Goal: Task Accomplishment & Management: Complete application form

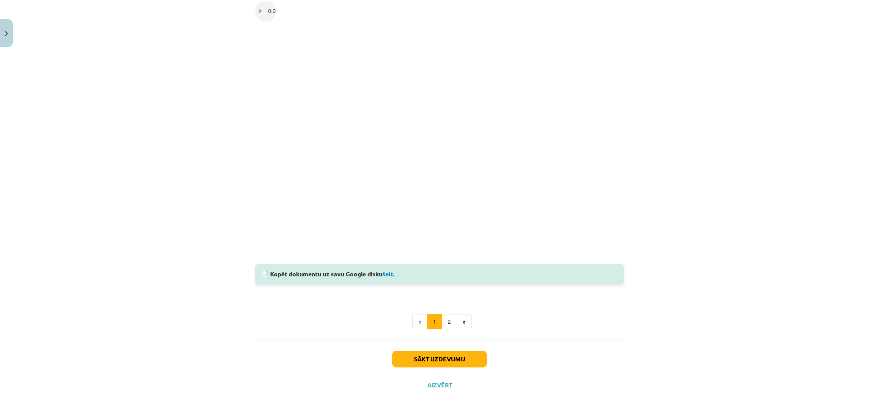
scroll to position [417, 0]
click at [450, 359] on button "Sākt uzdevumu" at bounding box center [439, 360] width 95 height 17
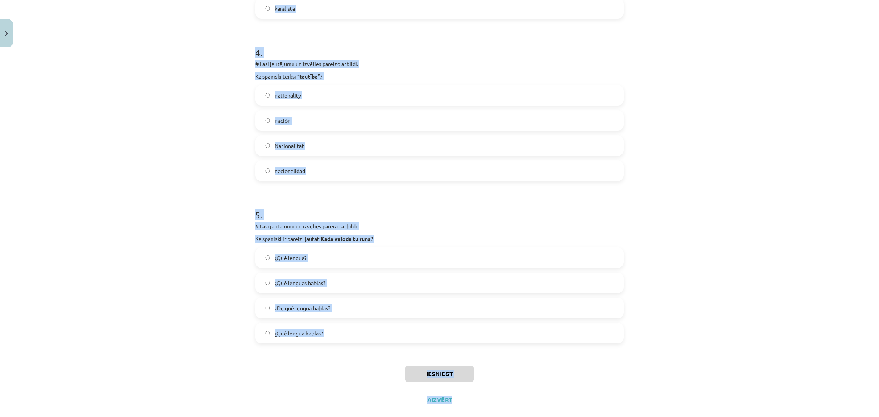
scroll to position [620, 0]
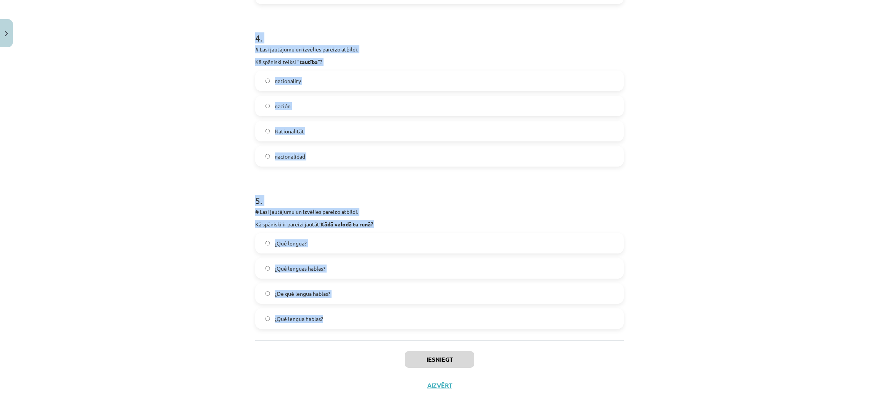
drag, startPoint x: 236, startPoint y: 159, endPoint x: 459, endPoint y: 311, distance: 269.4
click at [459, 311] on div "Mācību tēma: Spāņu valodas b1 - 10. klases 1.ieskaites mācību materiāls #6 📝 Te…" at bounding box center [439, 208] width 879 height 417
copy form "# Lasi jautājumu un izvēlies pareizo atbildi. Kāds sinonīms spāņu valodā ir vār…"
click at [614, 187] on h1 "5 ." at bounding box center [439, 194] width 368 height 24
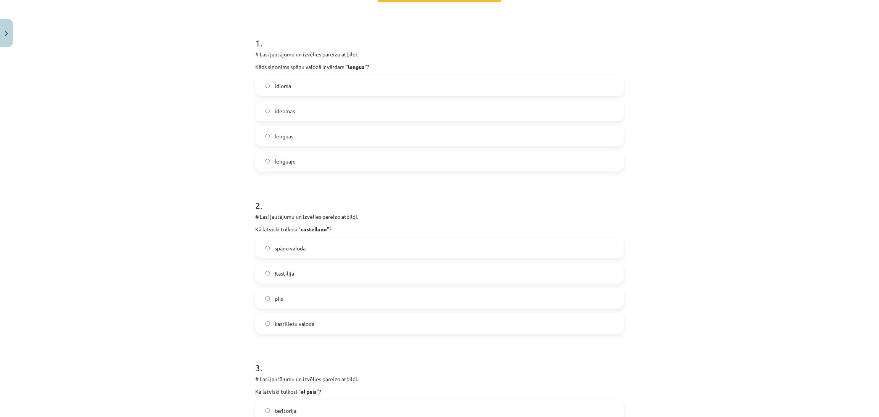
scroll to position [76, 0]
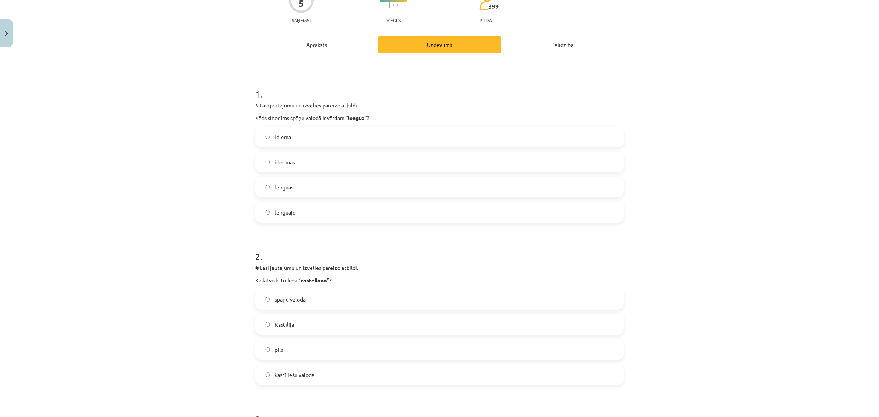
click at [466, 132] on label "idioma" at bounding box center [439, 136] width 367 height 19
click at [319, 382] on label "kastīliešu valoda" at bounding box center [439, 374] width 367 height 19
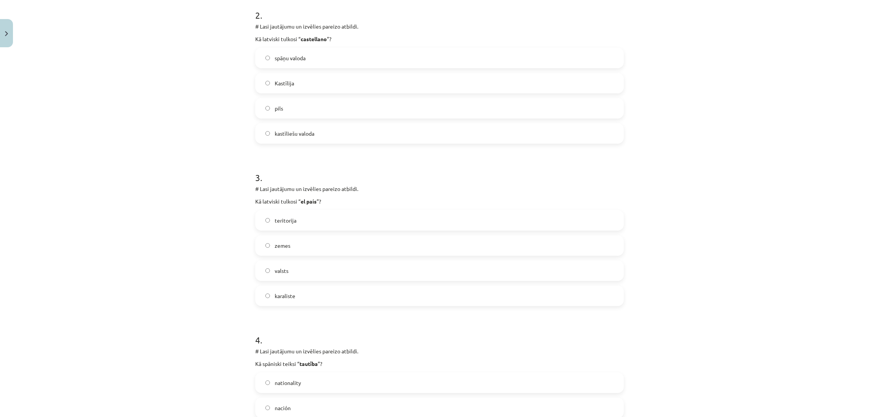
scroll to position [320, 0]
click at [394, 267] on label "valsts" at bounding box center [439, 268] width 367 height 19
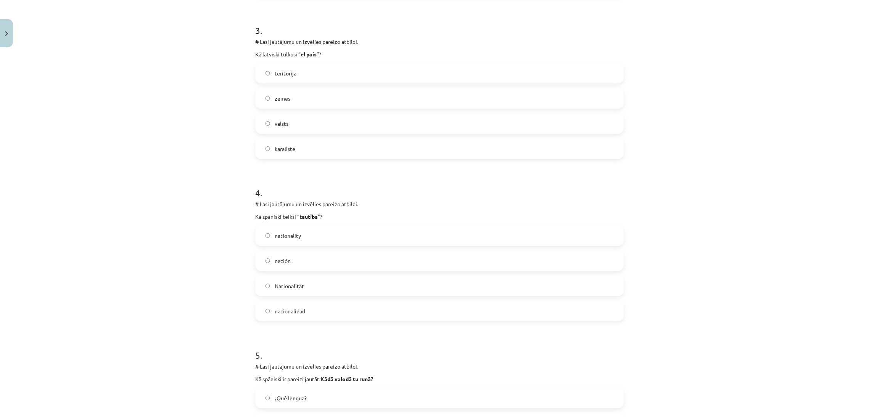
scroll to position [521, 0]
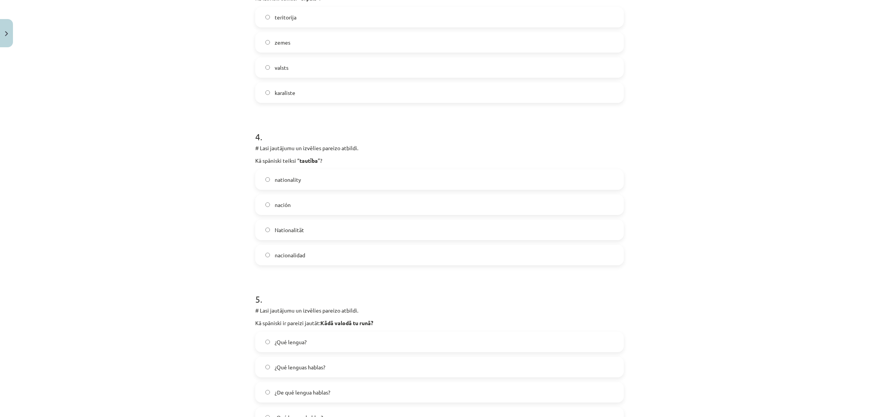
click at [404, 251] on label "nacionalidad" at bounding box center [439, 255] width 367 height 19
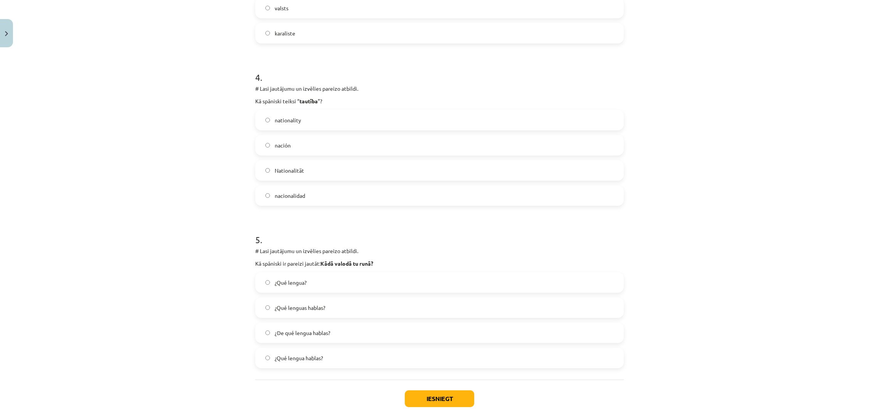
scroll to position [620, 0]
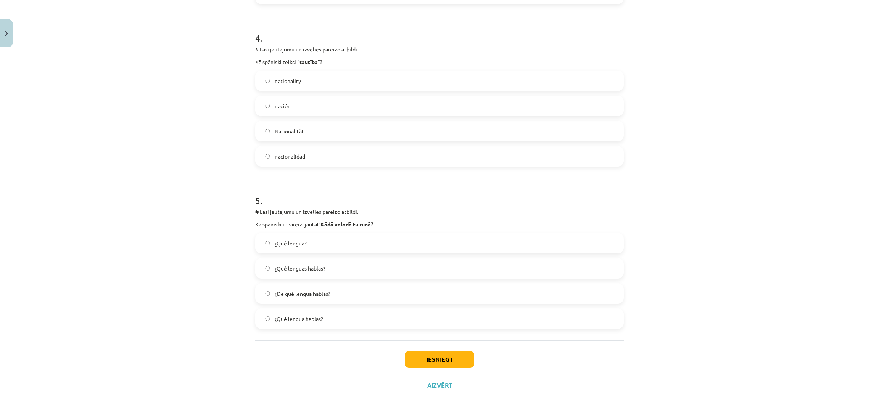
click at [314, 265] on span "¿Qué lenguas hablas?" at bounding box center [300, 269] width 51 height 8
click at [422, 355] on button "Iesniegt" at bounding box center [439, 359] width 69 height 17
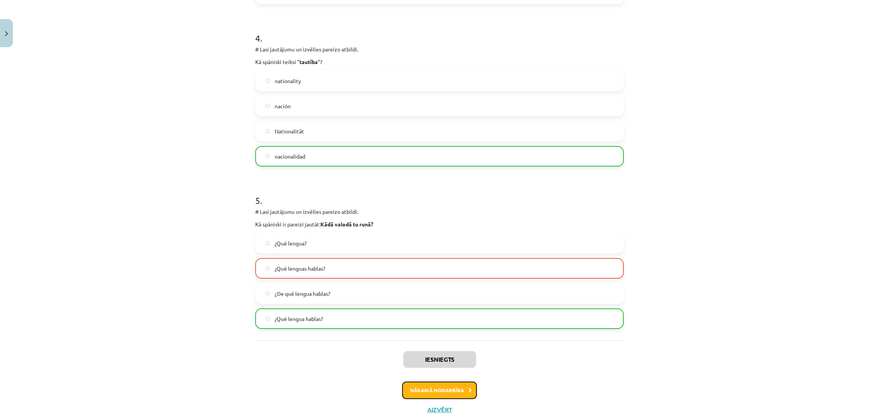
click at [442, 393] on button "Nākamā nodarbība" at bounding box center [439, 391] width 75 height 18
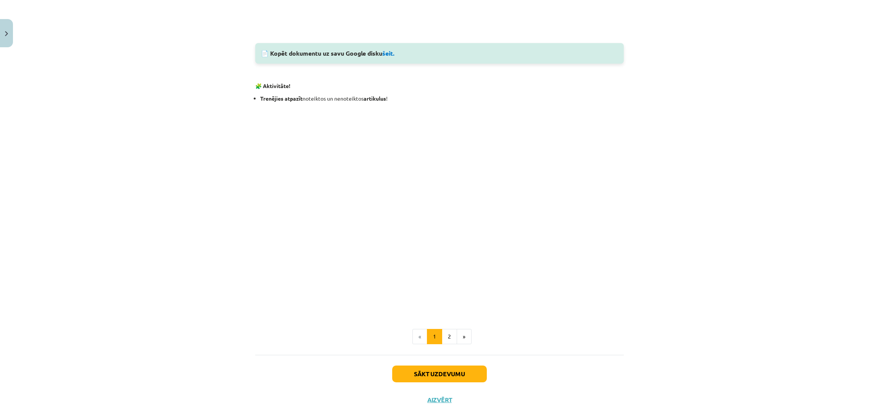
scroll to position [806, 0]
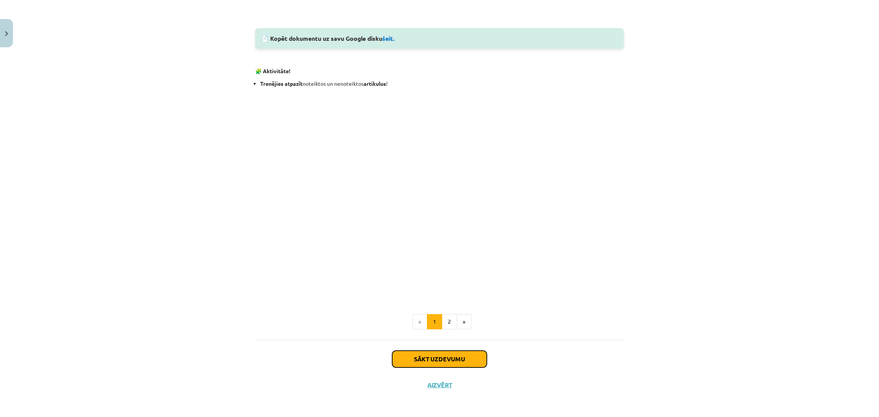
click at [443, 358] on button "Sākt uzdevumu" at bounding box center [439, 359] width 95 height 17
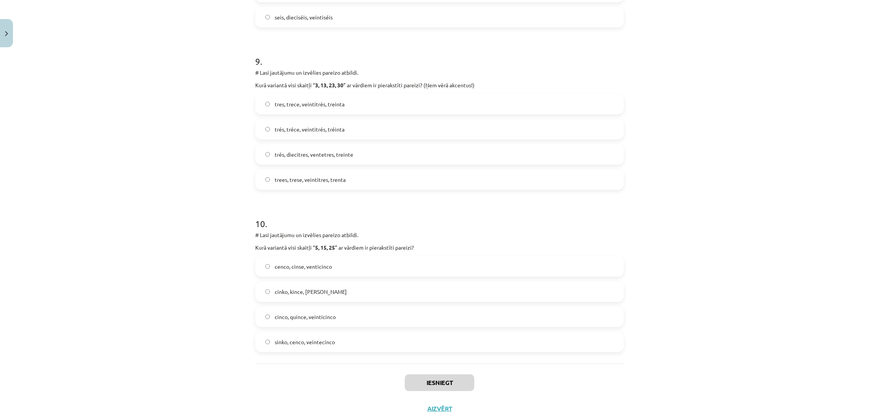
scroll to position [1432, 0]
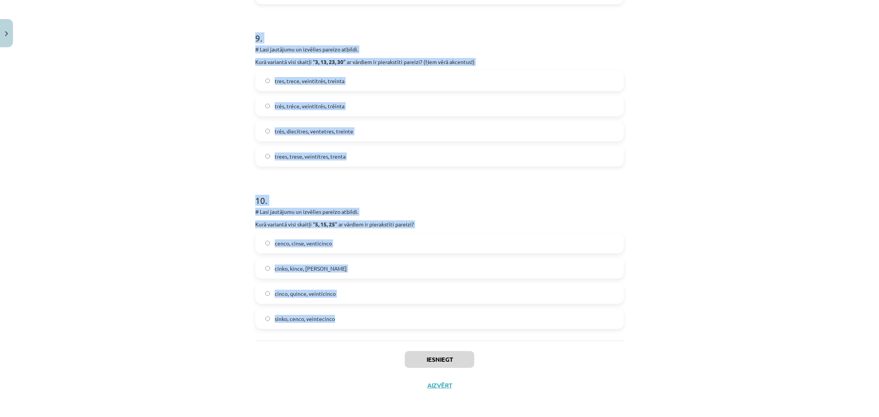
drag, startPoint x: 230, startPoint y: 151, endPoint x: 449, endPoint y: 325, distance: 280.4
click at [449, 325] on div "Mācību tēma: Spāņu valodas b1 - 10. klases 1.ieskaites mācību materiāls #7 📝 Te…" at bounding box center [439, 208] width 879 height 417
copy form "8 . # Lore ipsumdolo si ametcons adipisc elitsed. Doei temporin utla etdolor “ …"
click at [805, 286] on div "Mācību tēma: Spāņu valodas b1 - 10. klases 1.ieskaites mācību materiāls #7 📝 Te…" at bounding box center [439, 208] width 879 height 417
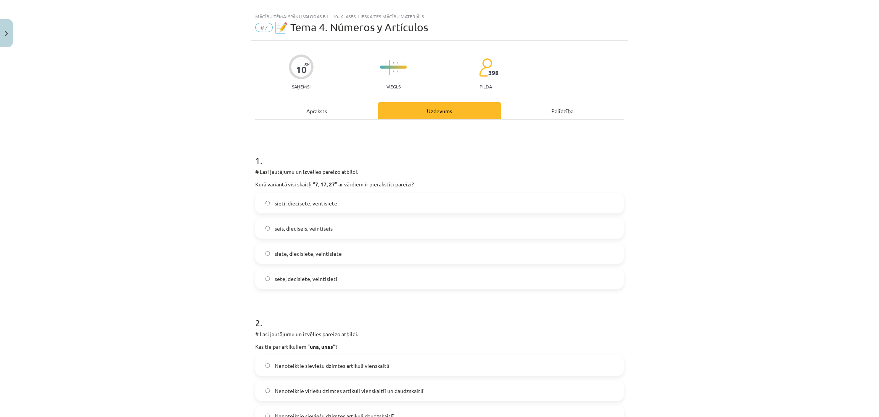
scroll to position [0, 0]
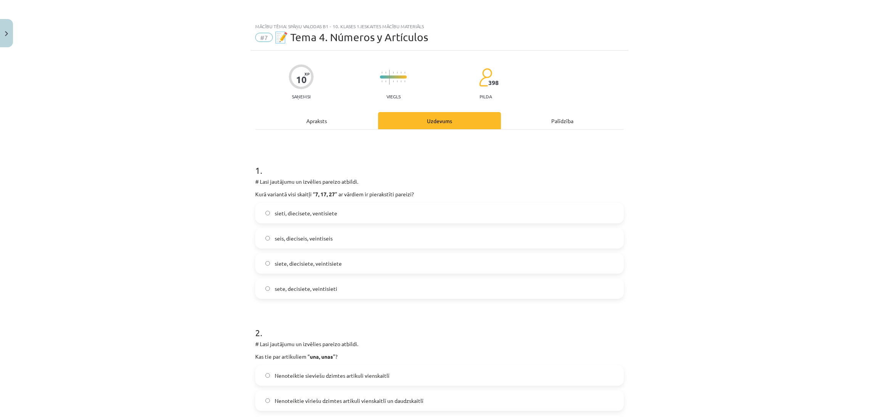
click at [415, 262] on label "siete, diecisiete, veintisiete" at bounding box center [439, 263] width 367 height 19
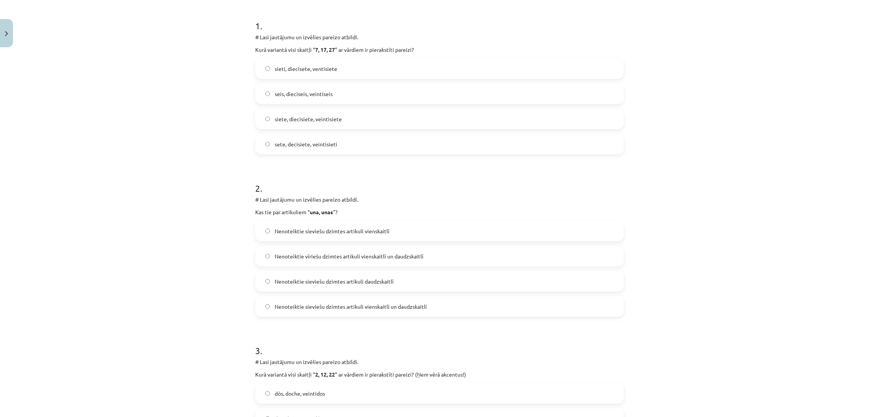
scroll to position [147, 0]
click at [413, 313] on label "Nenoteiktie sieviešu dzimtes artikuli vienskaitlī un daudzskaitlī" at bounding box center [439, 304] width 367 height 19
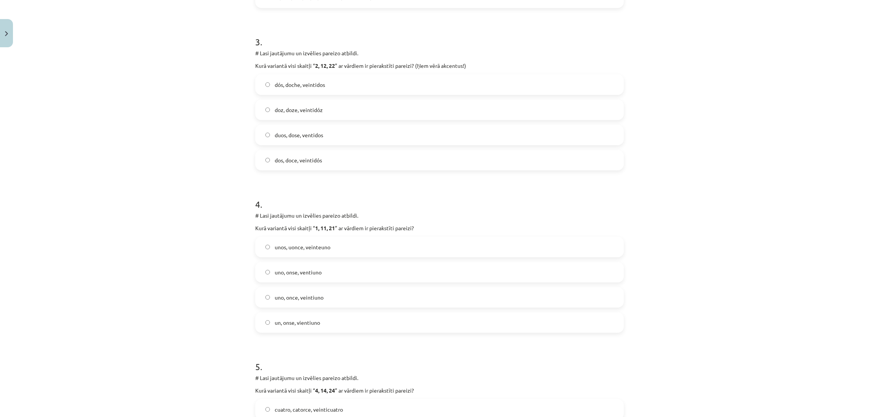
scroll to position [452, 0]
click at [450, 77] on label "dós, doche, veintidos" at bounding box center [439, 86] width 367 height 19
click at [441, 164] on label "dos, doce, veintidós" at bounding box center [439, 162] width 367 height 19
click at [389, 307] on label "uno, once, veintiuno" at bounding box center [439, 299] width 367 height 19
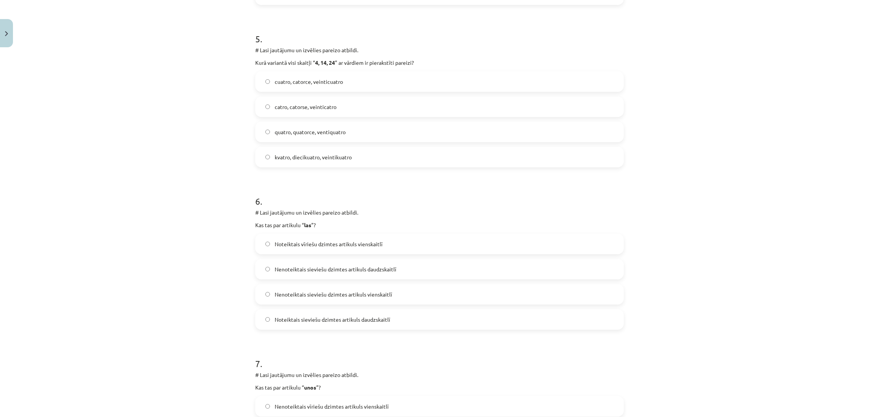
scroll to position [786, 0]
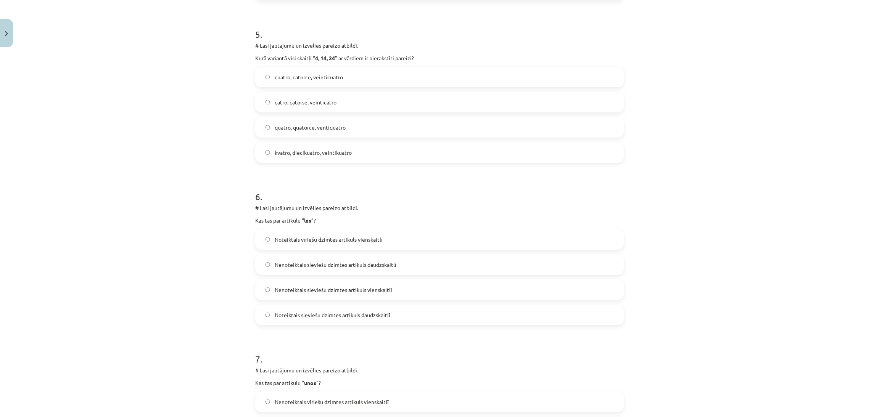
click at [431, 80] on label "cuatro, catorce, veinticuatro" at bounding box center [439, 77] width 367 height 19
click at [414, 319] on label "Noteiktais sieviešu dzimtes artikuls daudzskaitlī" at bounding box center [439, 314] width 367 height 19
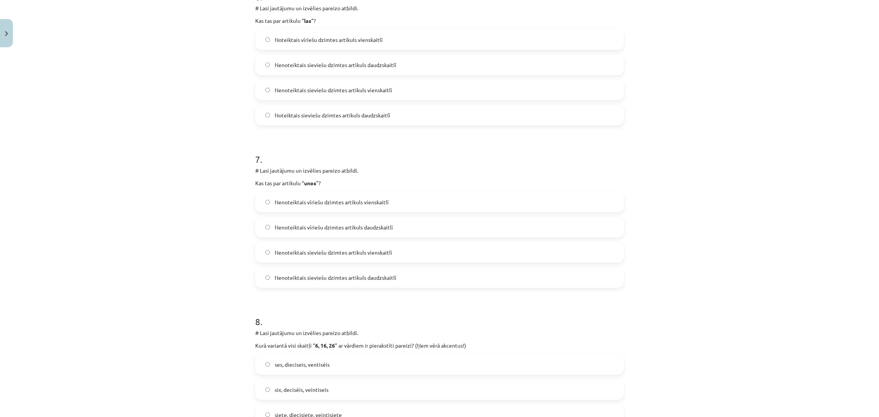
scroll to position [1008, 0]
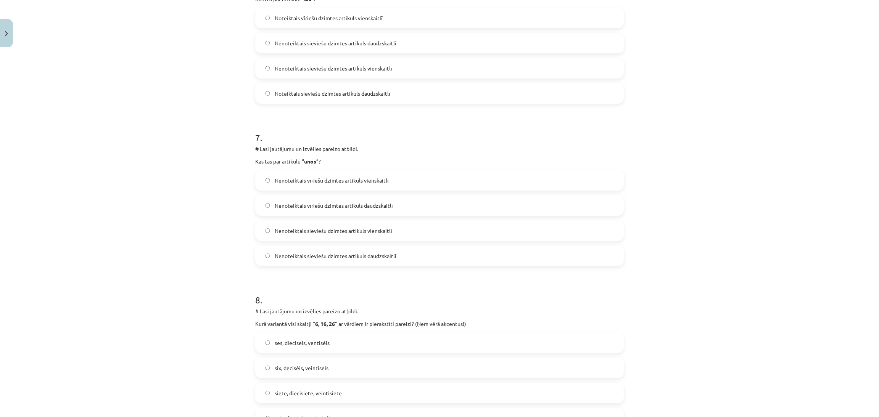
click at [415, 204] on label "Nenoteiktais vīriešu dzimtes artikuls daudzskaitlī" at bounding box center [439, 205] width 367 height 19
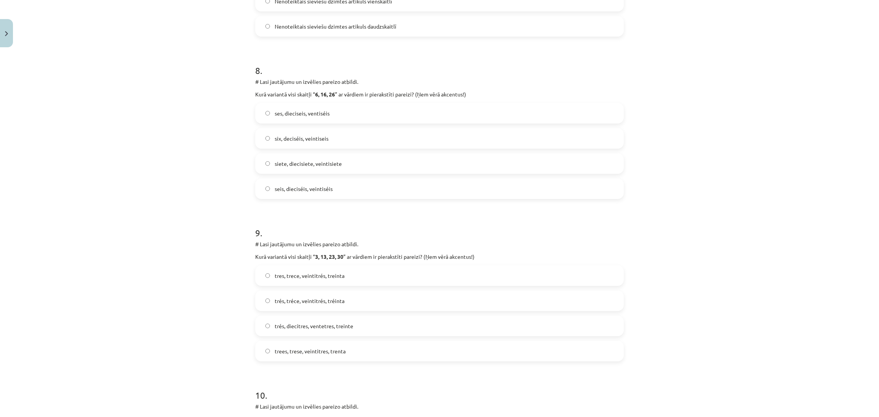
scroll to position [1244, 0]
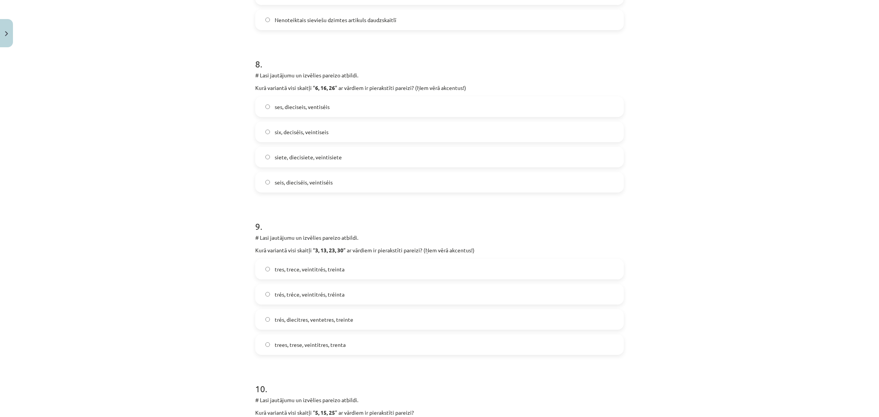
click at [372, 179] on label "seis, dieciséis, veintiséis" at bounding box center [439, 182] width 367 height 19
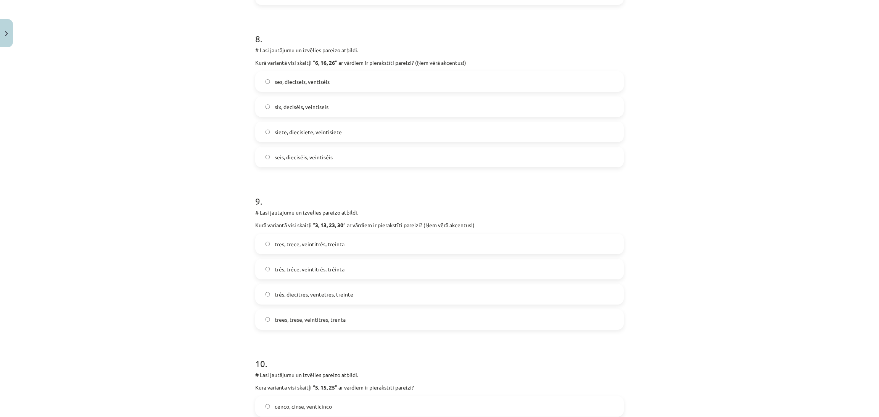
scroll to position [1271, 0]
click at [456, 241] on label "tres, trece, veintitrés, treinta" at bounding box center [439, 241] width 367 height 19
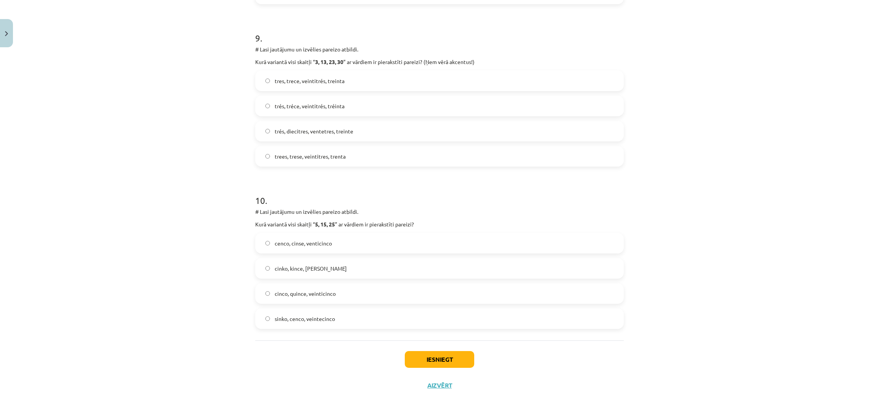
click at [415, 295] on label "cinco, quince, veinticinco" at bounding box center [439, 293] width 367 height 19
click at [437, 362] on button "Iesniegt" at bounding box center [439, 359] width 69 height 17
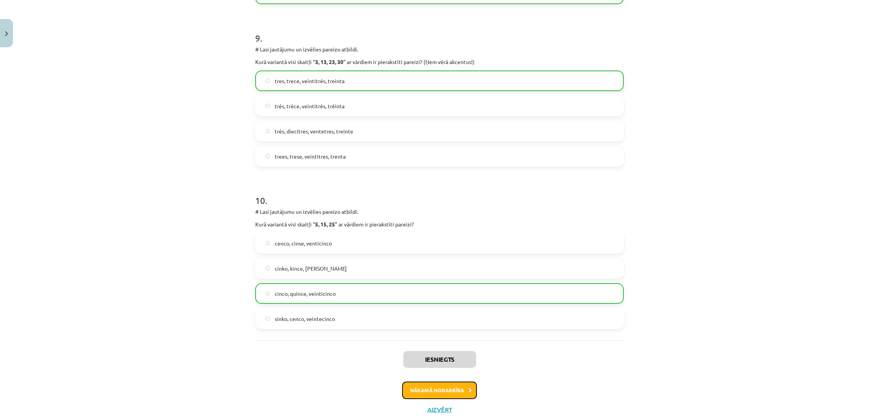
click at [433, 387] on button "Nākamā nodarbība" at bounding box center [439, 391] width 75 height 18
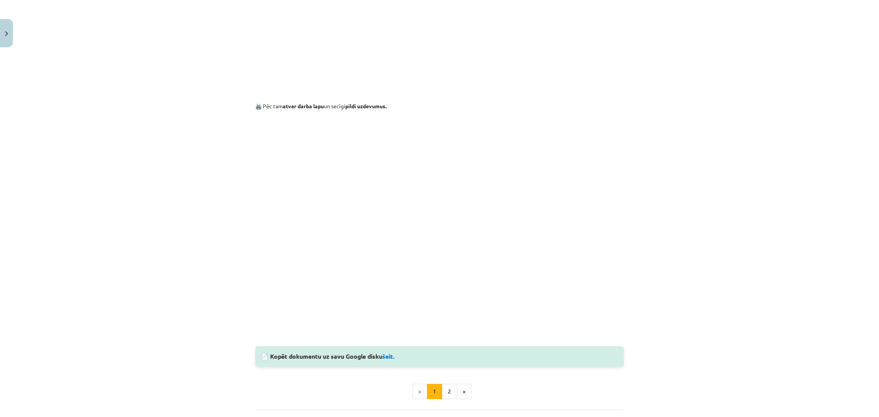
scroll to position [558, 0]
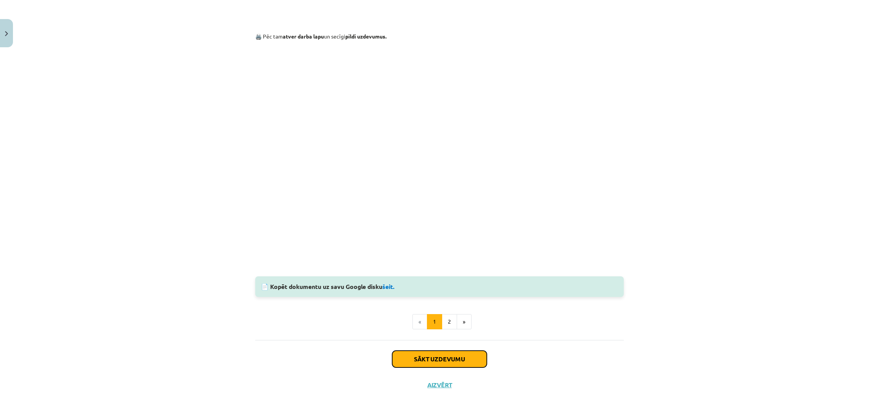
click at [447, 358] on button "Sākt uzdevumu" at bounding box center [439, 359] width 95 height 17
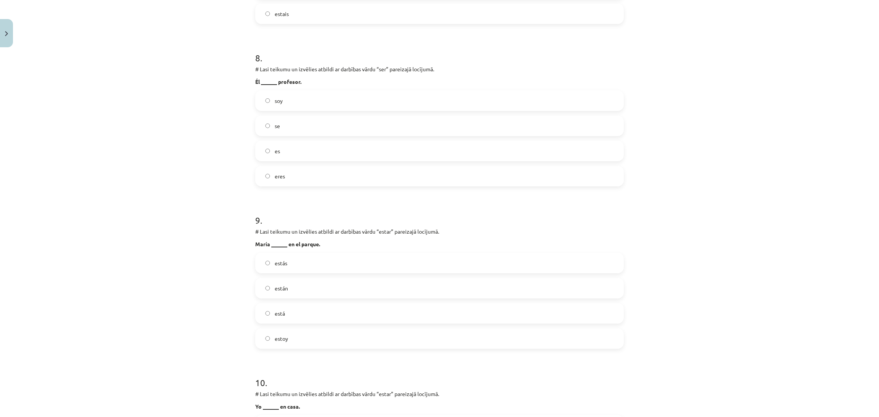
scroll to position [1432, 0]
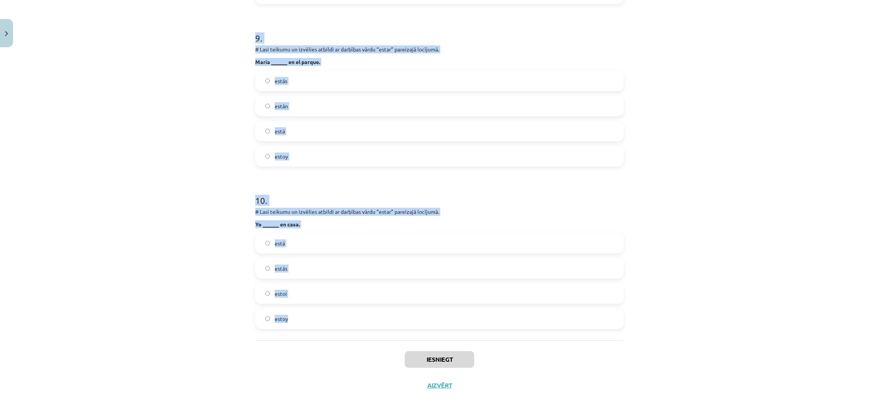
drag, startPoint x: 227, startPoint y: 152, endPoint x: 539, endPoint y: 313, distance: 350.4
click at [539, 313] on div "Mācību tēma: Spāņu valodas b1 - 10. klases 1.ieskaites mācību materiāls #8 📝 Te…" at bounding box center [439, 208] width 879 height 417
copy form "9 . # Lore ipsumdo si ametcons adipisc el seddoeiu tempo “inc” utlaboree dolore…"
click at [666, 182] on div "Mācību tēma: Spāņu valodas b1 - 10. klases 1.ieskaites mācību materiāls #8 📝 Te…" at bounding box center [439, 208] width 879 height 417
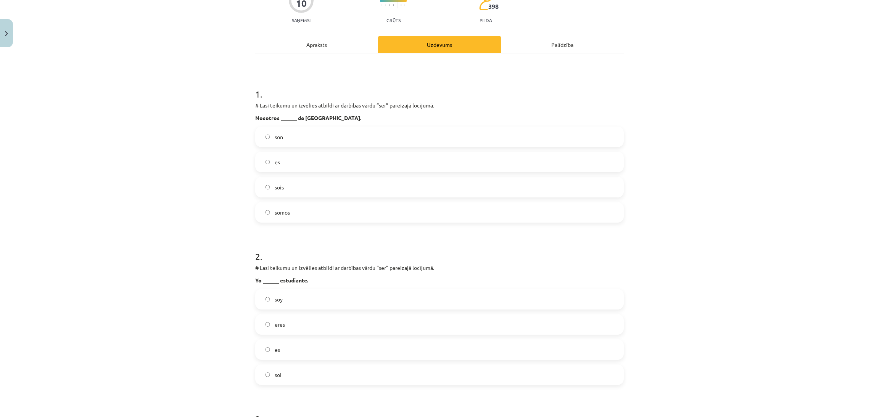
scroll to position [74, 0]
click at [409, 224] on label "somos" at bounding box center [439, 214] width 367 height 19
click at [336, 309] on label "soy" at bounding box center [439, 301] width 367 height 19
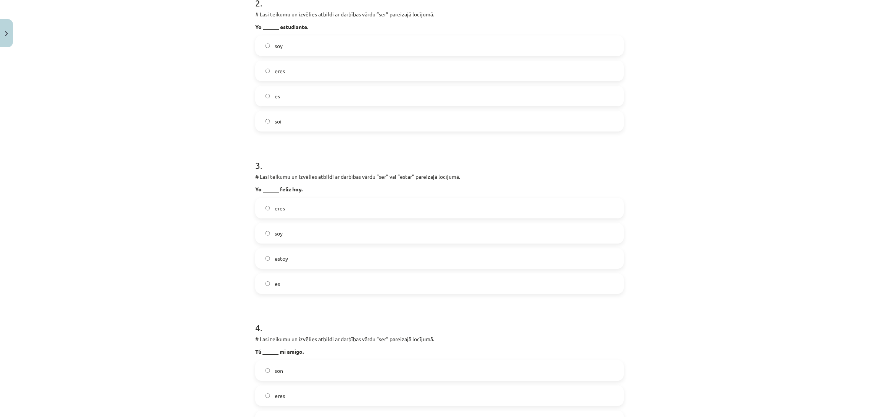
scroll to position [331, 0]
click at [504, 256] on label "estoy" at bounding box center [439, 257] width 367 height 19
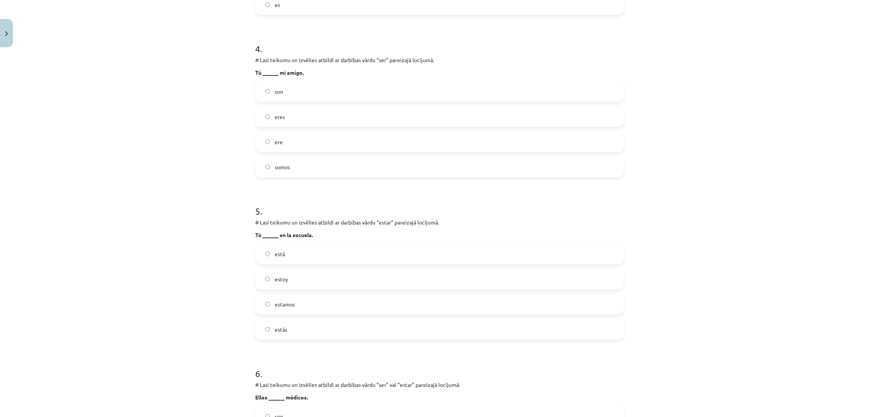
scroll to position [637, 0]
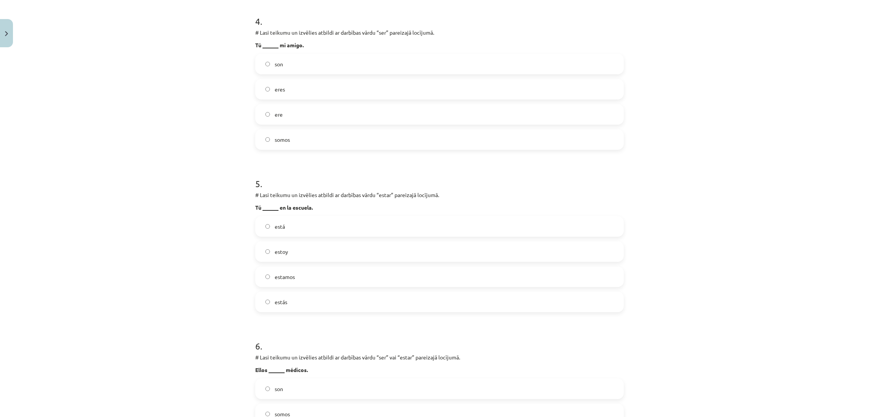
click at [403, 78] on div "son eres ere somos" at bounding box center [439, 102] width 368 height 96
click at [372, 93] on label "eres" at bounding box center [439, 89] width 367 height 19
drag, startPoint x: 331, startPoint y: 318, endPoint x: 328, endPoint y: 311, distance: 7.2
click at [328, 311] on form "1 . # Lasi teikumu un izvēlies atbildi ar darbības vārdu “ser” pareizajā locīju…" at bounding box center [439, 319] width 368 height 1609
click at [328, 311] on label "estás" at bounding box center [439, 302] width 367 height 19
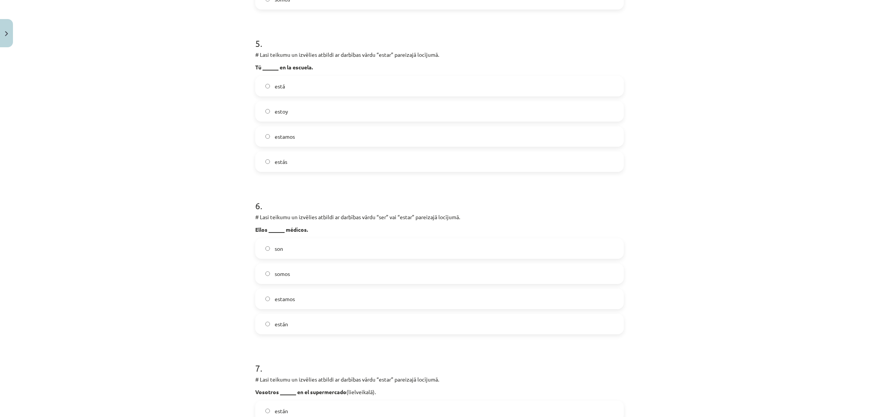
scroll to position [837, 0]
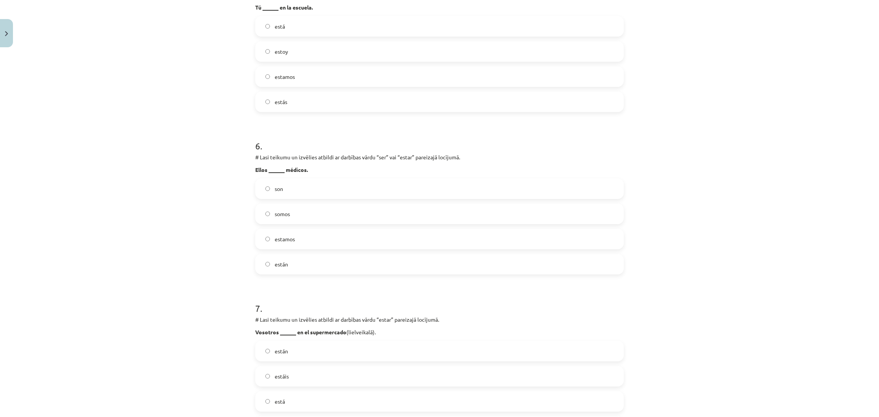
click at [420, 190] on label "son" at bounding box center [439, 188] width 367 height 19
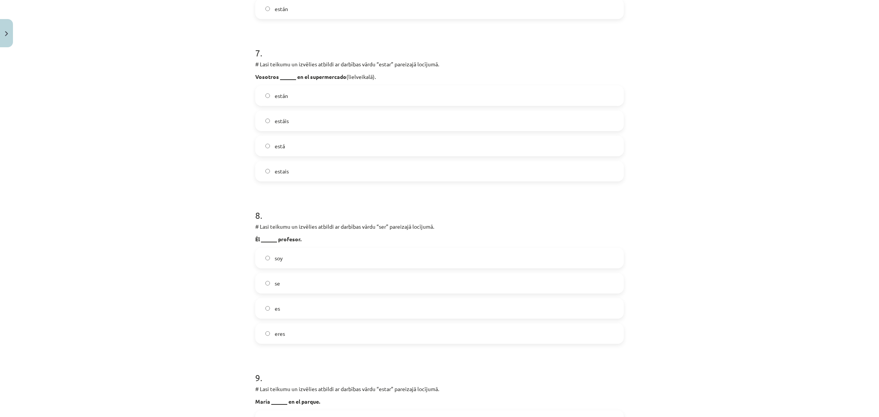
scroll to position [1096, 0]
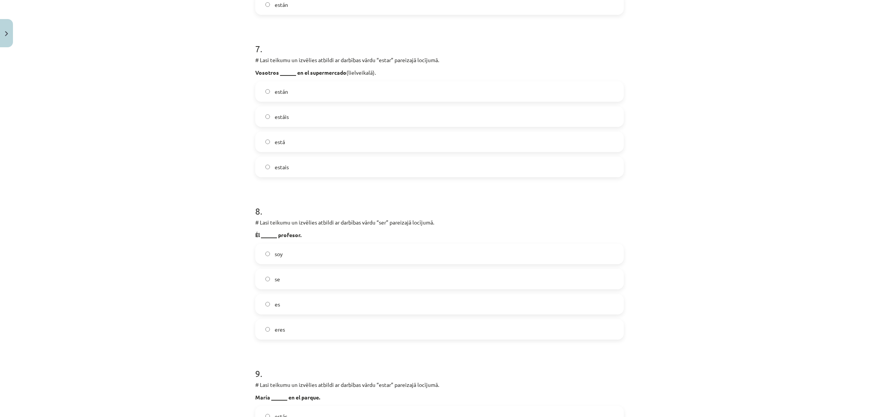
click at [441, 115] on label "estáis" at bounding box center [439, 116] width 367 height 19
click at [342, 299] on label "es" at bounding box center [439, 304] width 367 height 19
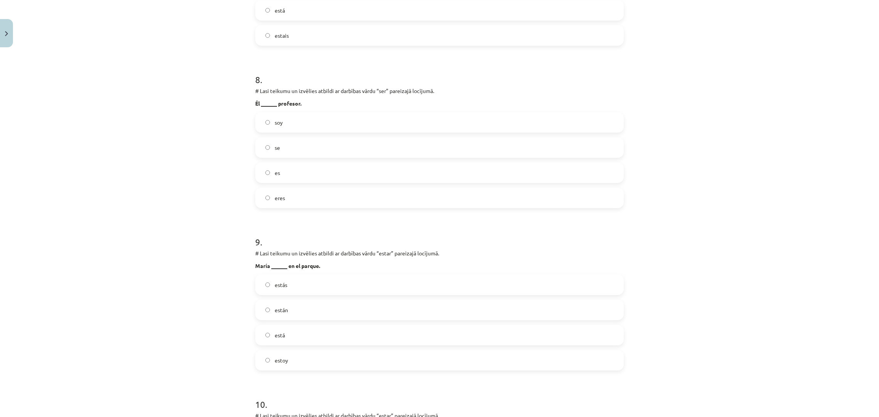
scroll to position [1230, 0]
click at [318, 334] on label "está" at bounding box center [439, 332] width 367 height 19
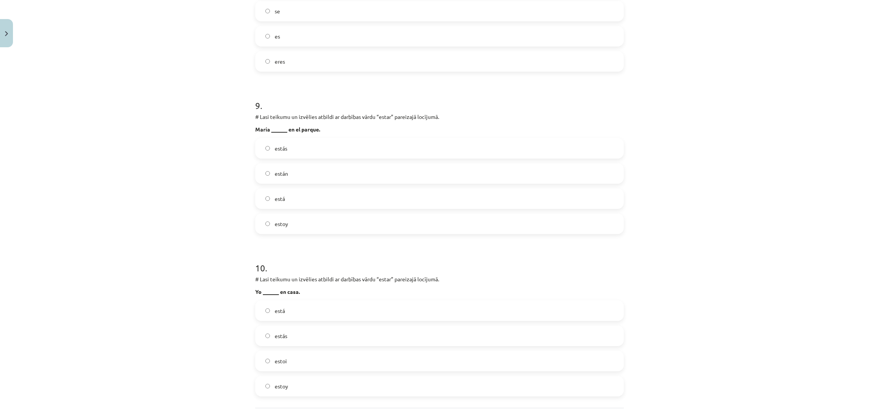
scroll to position [1432, 0]
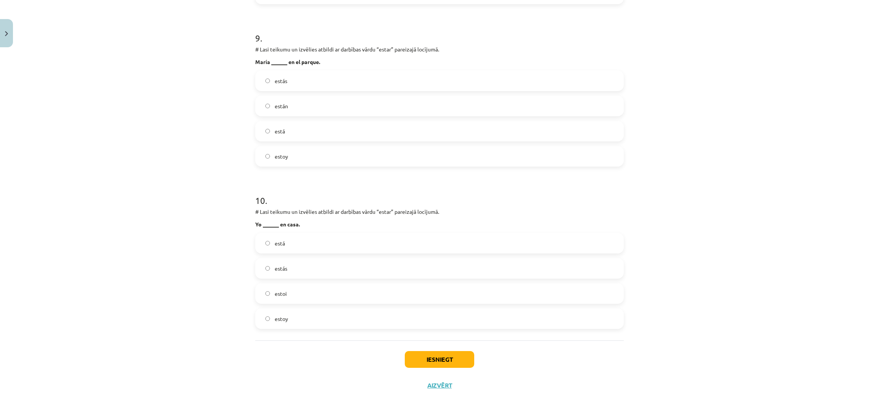
click at [452, 325] on label "estoy" at bounding box center [439, 318] width 367 height 19
click at [433, 359] on button "Iesniegt" at bounding box center [439, 359] width 69 height 17
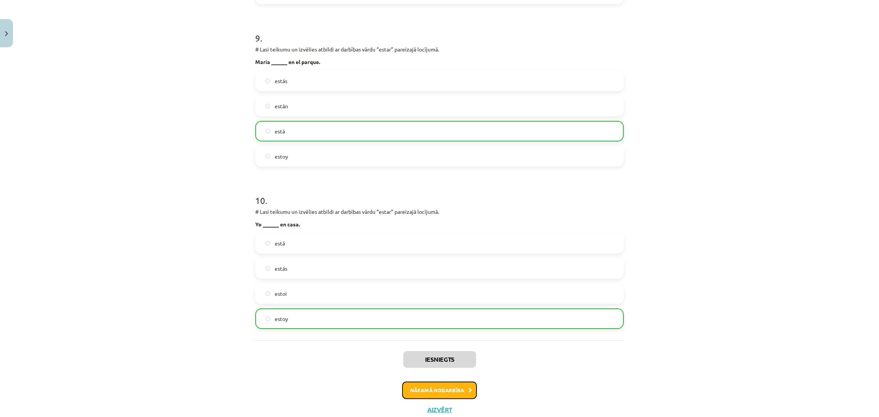
click at [446, 383] on button "Nākamā nodarbība" at bounding box center [439, 391] width 75 height 18
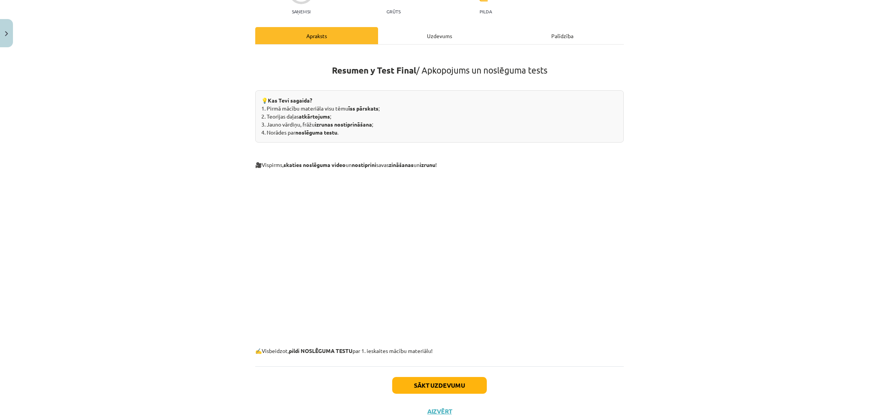
scroll to position [111, 0]
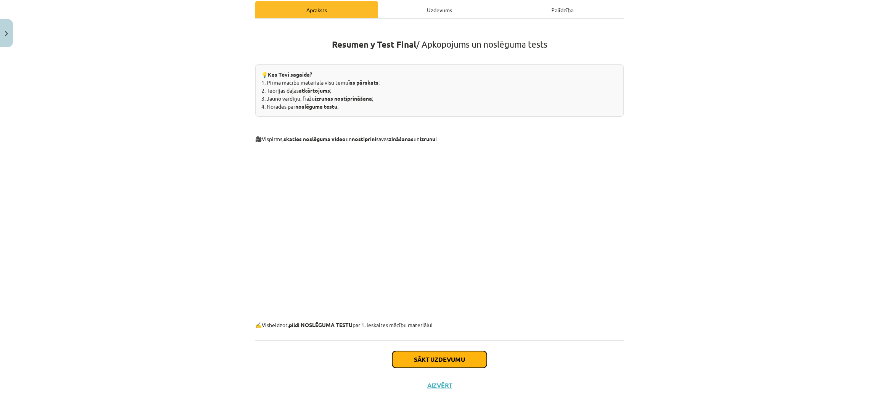
click at [467, 359] on button "Sākt uzdevumu" at bounding box center [439, 359] width 95 height 17
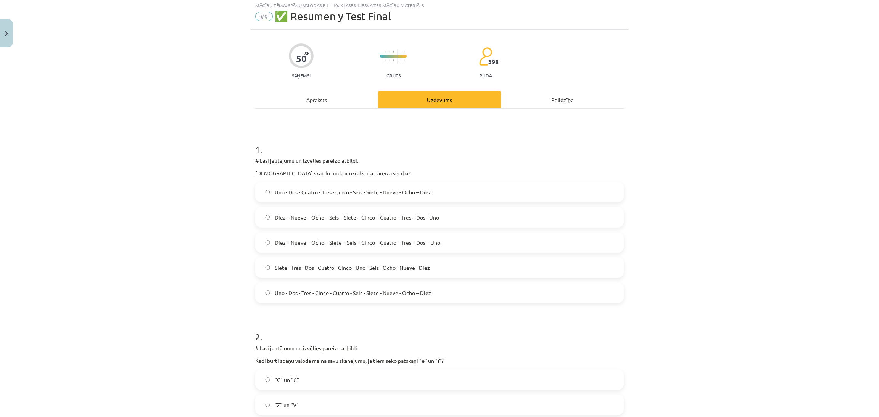
scroll to position [19, 0]
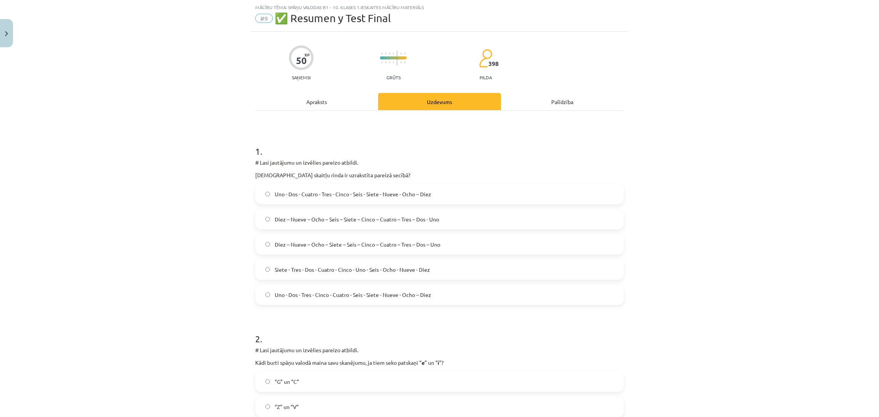
click at [467, 296] on label "Uno - Dos - Tres - Cinco - Cuatro - Seis - Siete - Nueve - Ocho – Diez" at bounding box center [439, 294] width 367 height 19
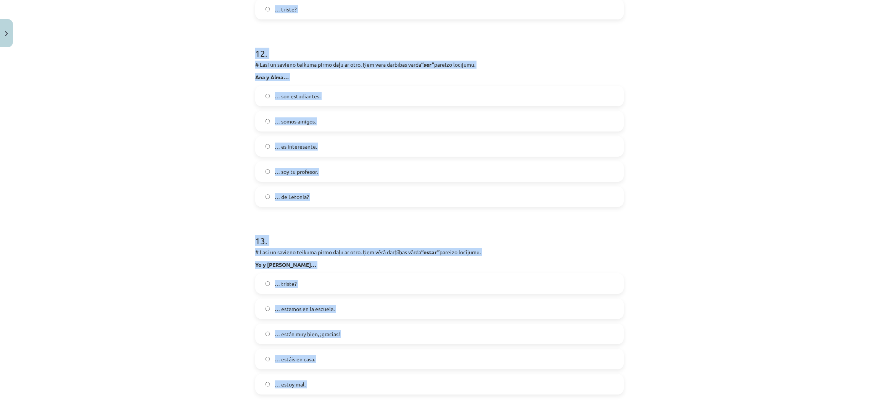
scroll to position [2240, 0]
drag, startPoint x: 230, startPoint y: 70, endPoint x: 490, endPoint y: 381, distance: 405.3
click at [490, 381] on div "Mācību tēma: Spāņu valodas b1 - 10. klases 1.ieskaites mācību materiāls #9 ✅ Re…" at bounding box center [439, 208] width 879 height 417
copy form "7 . # Lore ipsumdolo si ametcons adipisc elitsed. Doei tempo incid utlabo etdol…"
click at [745, 173] on div "Mācību tēma: Spāņu valodas b1 - 10. klases 1.ieskaites mācību materiāls #9 ✅ Re…" at bounding box center [439, 208] width 879 height 417
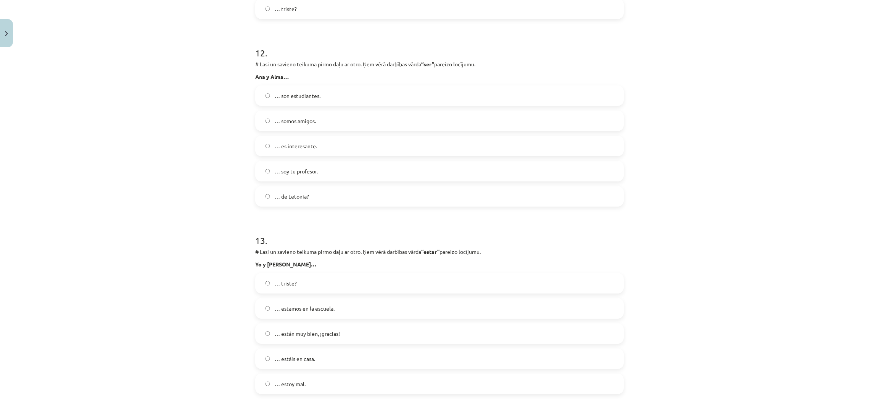
click at [846, 309] on div "Mācību tēma: Spāņu valodas b1 - 10. klases 1.ieskaites mācību materiāls #9 ✅ Re…" at bounding box center [439, 208] width 879 height 417
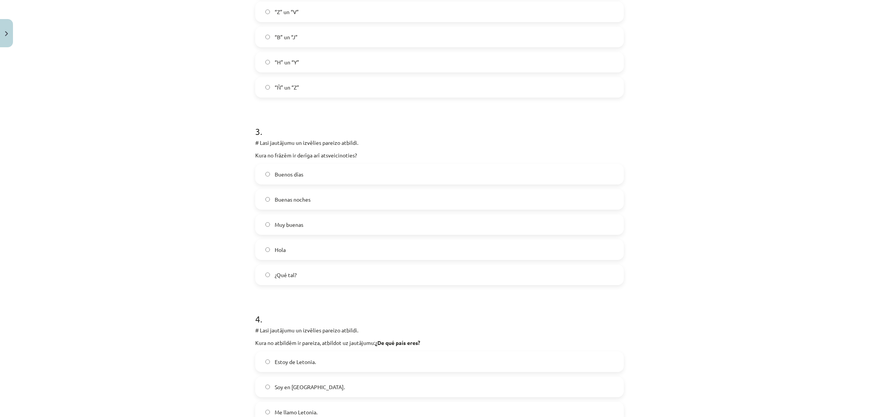
scroll to position [49, 0]
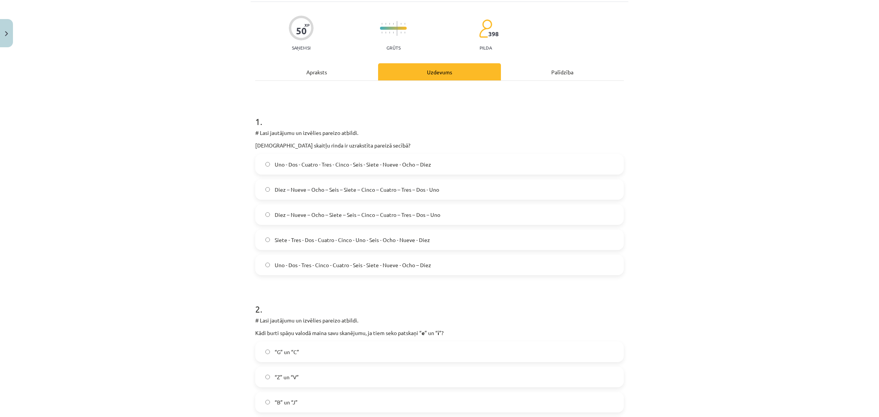
click at [534, 347] on label "“G” un “C”" at bounding box center [439, 351] width 367 height 19
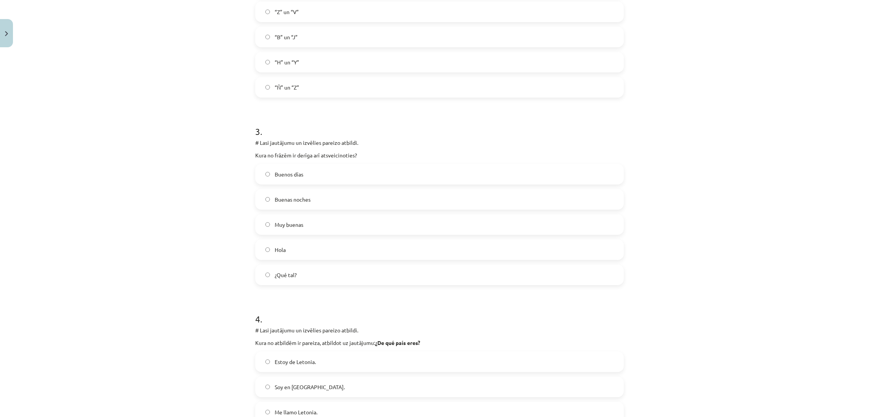
click at [524, 207] on label "Buenas noches" at bounding box center [439, 199] width 367 height 19
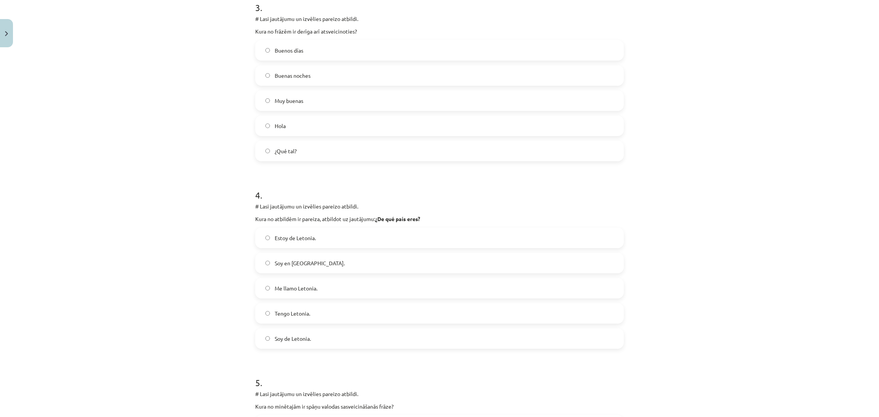
scroll to position [542, 0]
click at [333, 337] on label "Soy de Letonia." at bounding box center [439, 335] width 367 height 19
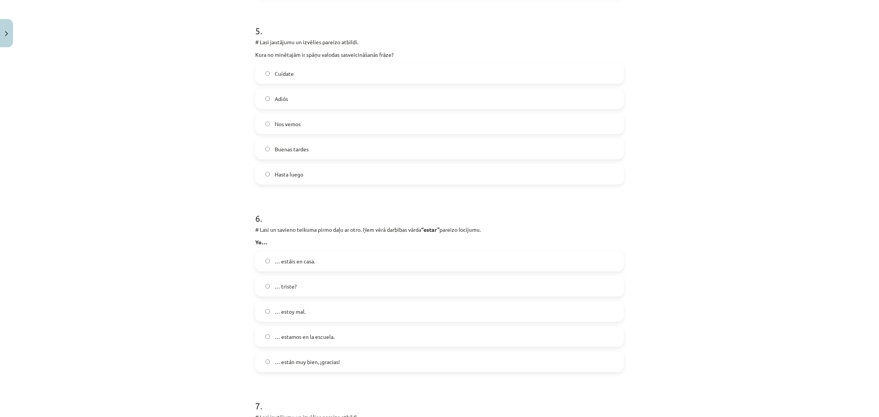
scroll to position [886, 0]
click at [338, 153] on label "Buenas tardes" at bounding box center [439, 152] width 367 height 19
click at [347, 314] on label "… estoy mal." at bounding box center [439, 315] width 367 height 19
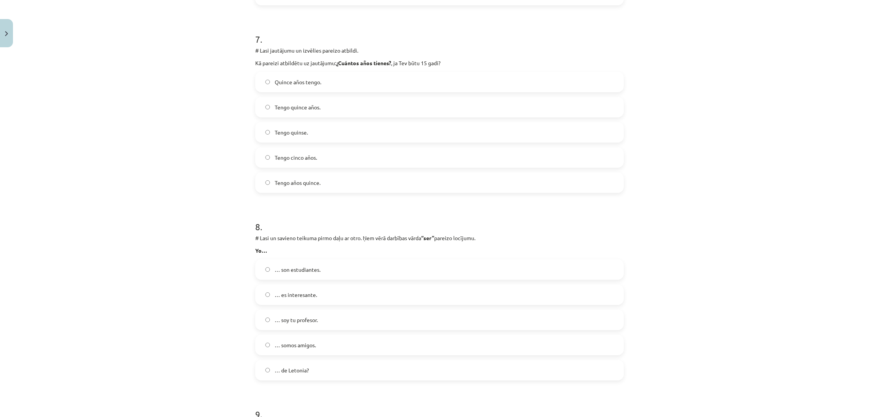
scroll to position [1272, 0]
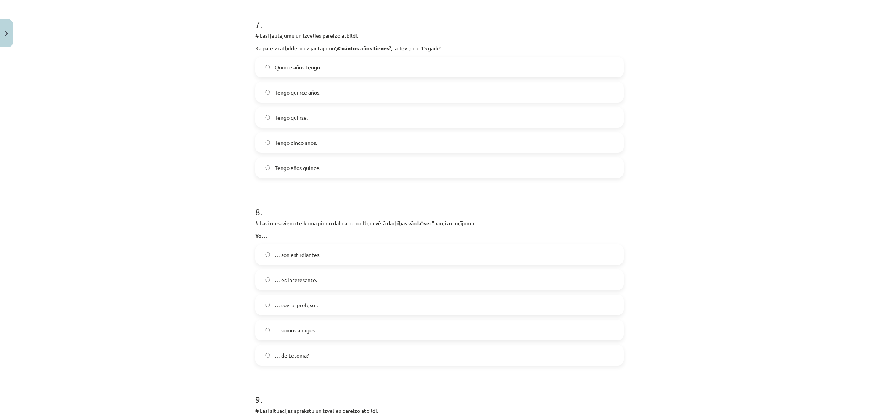
click at [450, 92] on label "Tengo quince años." at bounding box center [439, 92] width 367 height 19
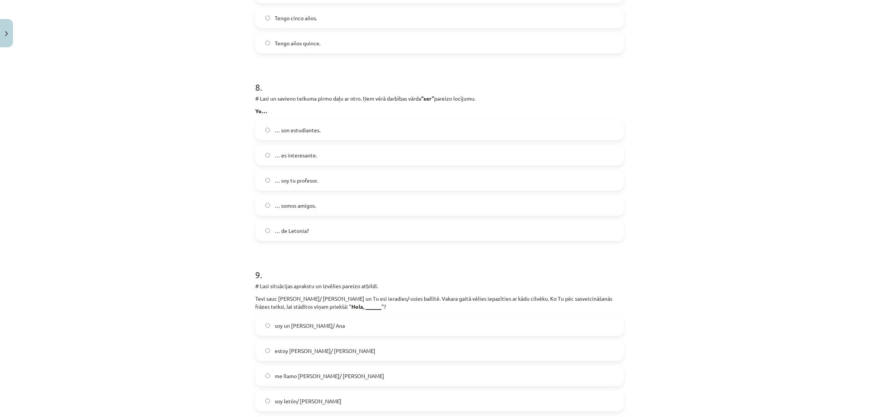
scroll to position [1400, 0]
click at [448, 188] on div "… son estudiantes. … es interesante. … soy tu profesor. … somos amigos. … de [G…" at bounding box center [439, 176] width 368 height 121
click at [440, 175] on label "… soy tu profesor." at bounding box center [439, 176] width 367 height 19
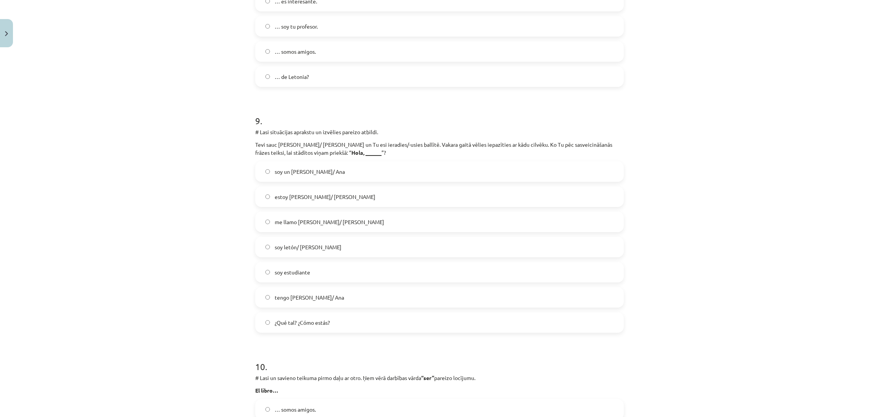
scroll to position [1555, 0]
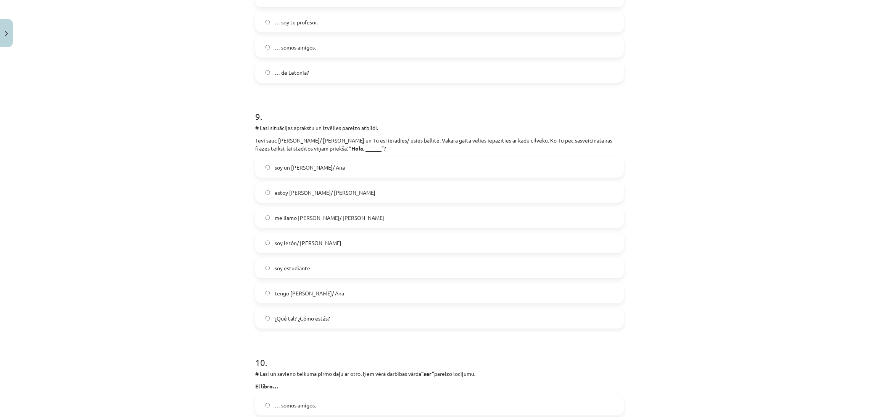
click at [420, 222] on label "me llamo [PERSON_NAME]/ [PERSON_NAME]" at bounding box center [439, 217] width 367 height 19
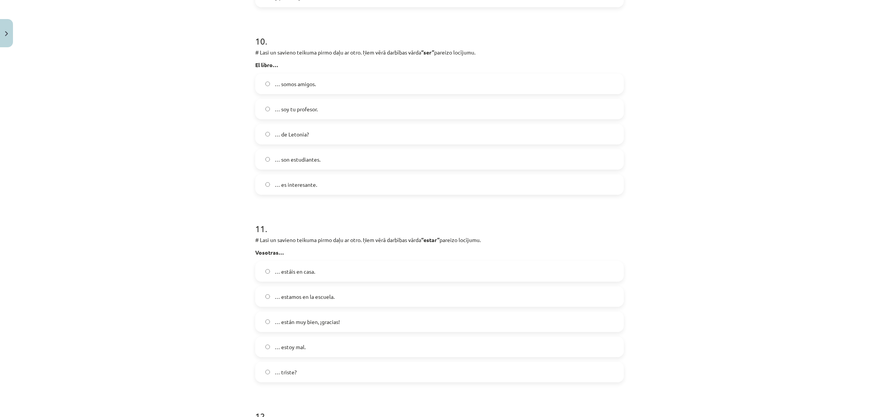
scroll to position [1888, 0]
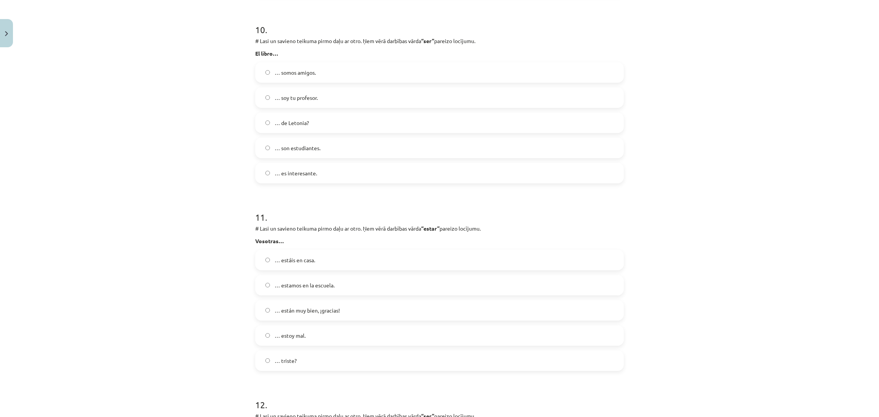
click at [370, 169] on label "… es interesante." at bounding box center [439, 173] width 367 height 19
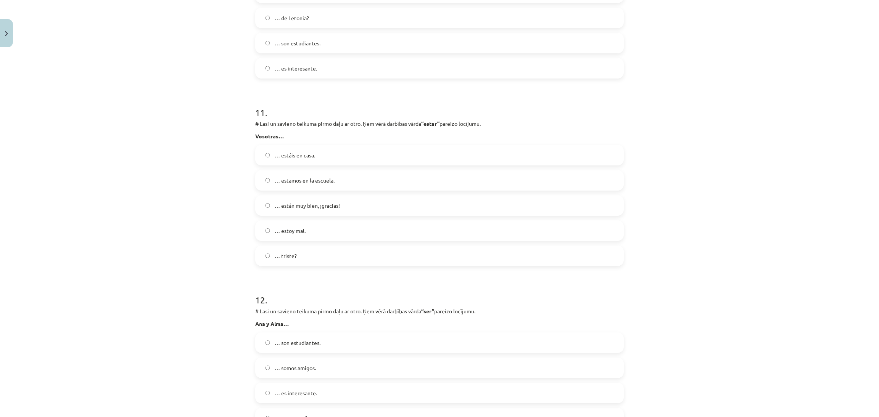
scroll to position [2004, 0]
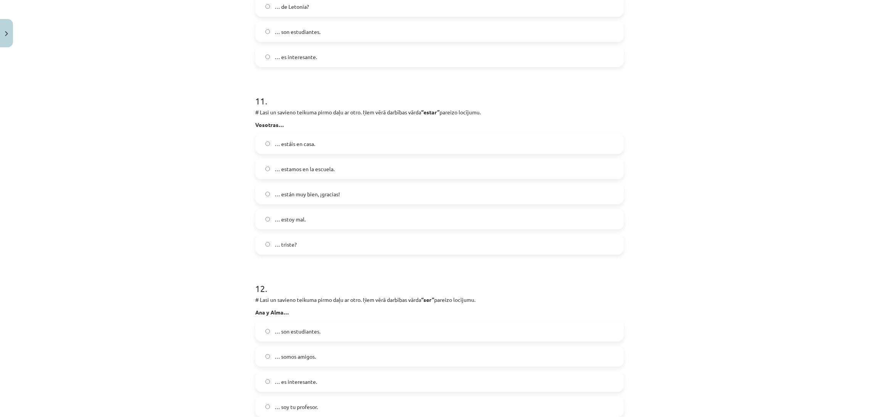
click at [441, 141] on label "… estáis en casa." at bounding box center [439, 143] width 367 height 19
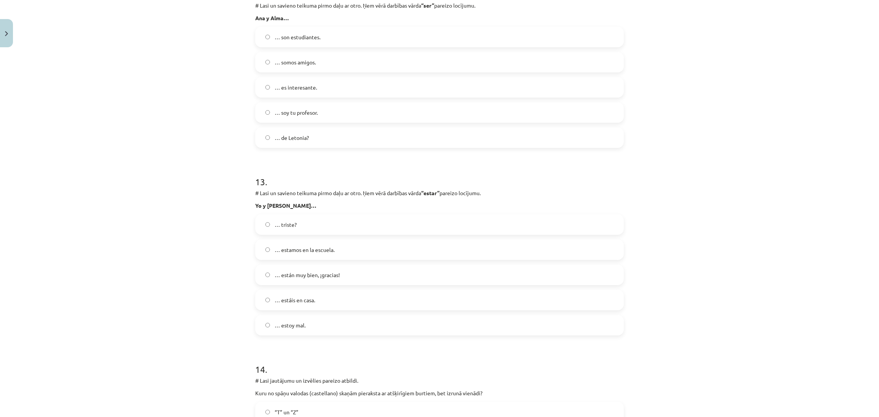
scroll to position [2253, 0]
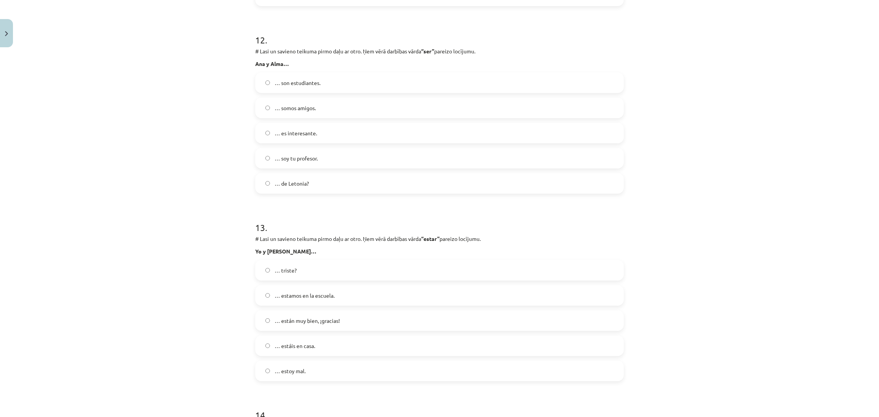
click at [372, 82] on label "… son estudiantes." at bounding box center [439, 82] width 367 height 19
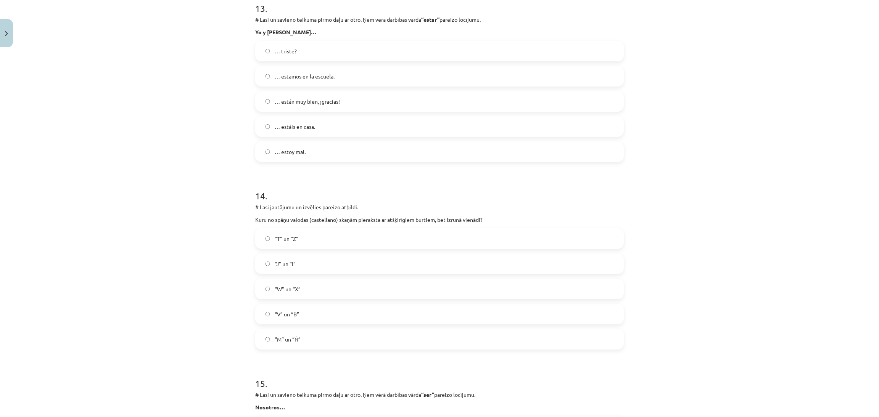
scroll to position [2468, 0]
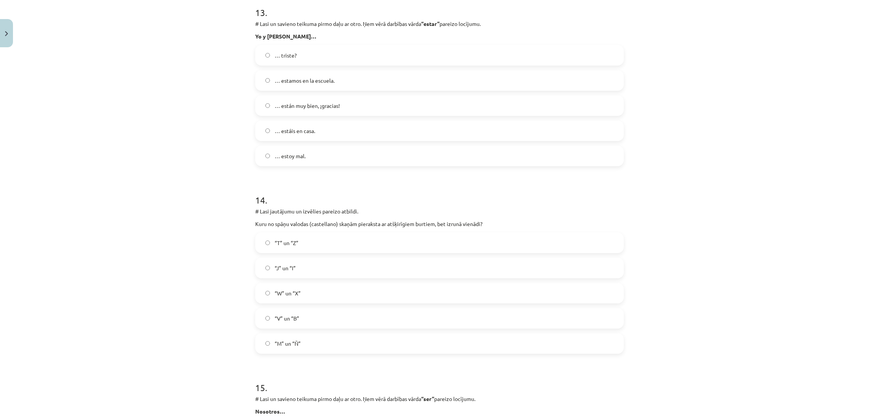
click at [427, 76] on label "… estamos en la escuela." at bounding box center [439, 80] width 367 height 19
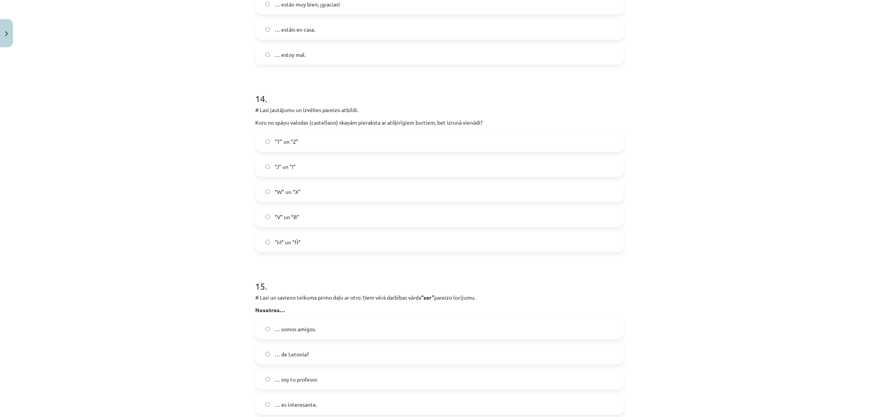
scroll to position [2509, 0]
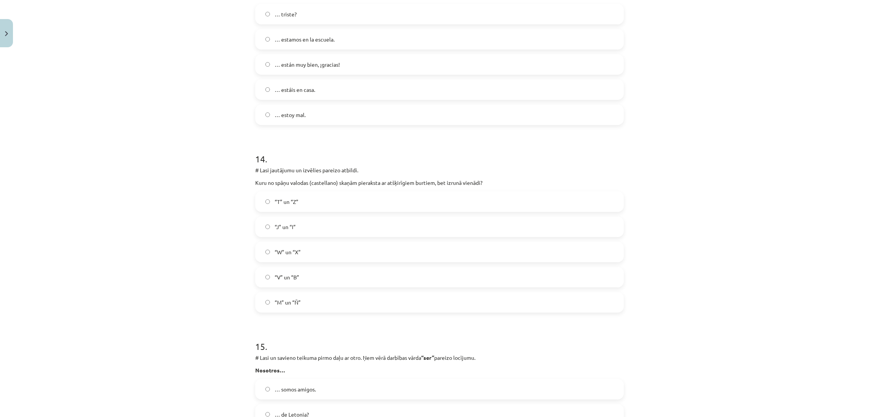
click at [479, 217] on label "“J” un “I”" at bounding box center [439, 226] width 367 height 19
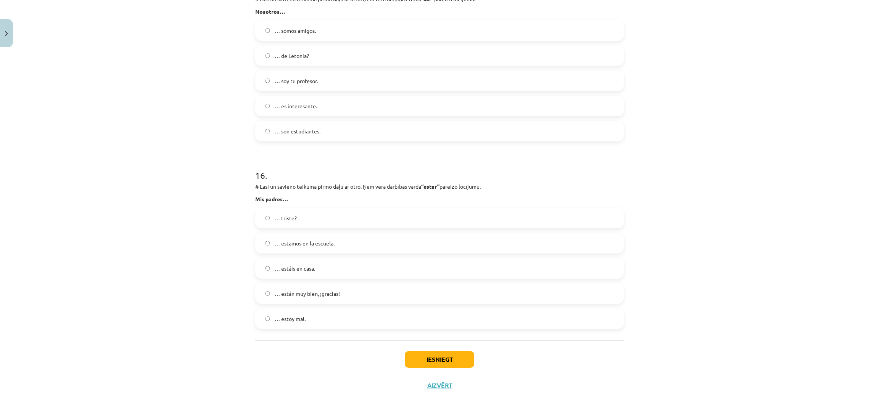
scroll to position [2865, 0]
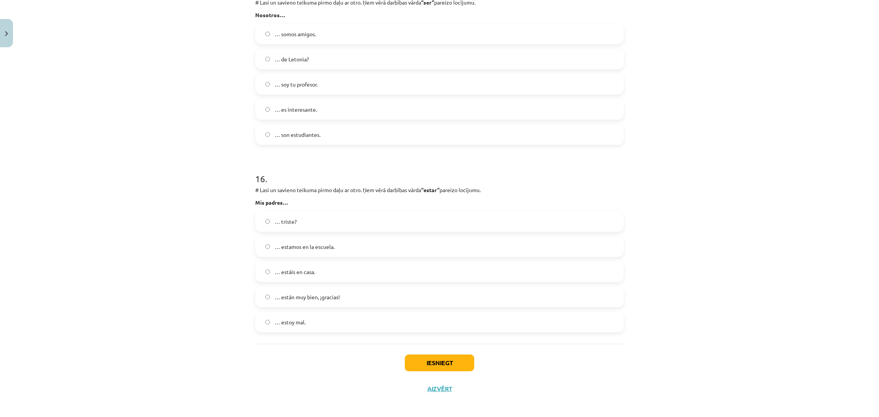
click at [322, 52] on label "… de Letonia?" at bounding box center [439, 59] width 367 height 19
click at [326, 249] on span "… estamos en la escuela." at bounding box center [305, 247] width 60 height 8
click at [433, 370] on button "Iesniegt" at bounding box center [439, 363] width 69 height 17
